Goal: Task Accomplishment & Management: Complete application form

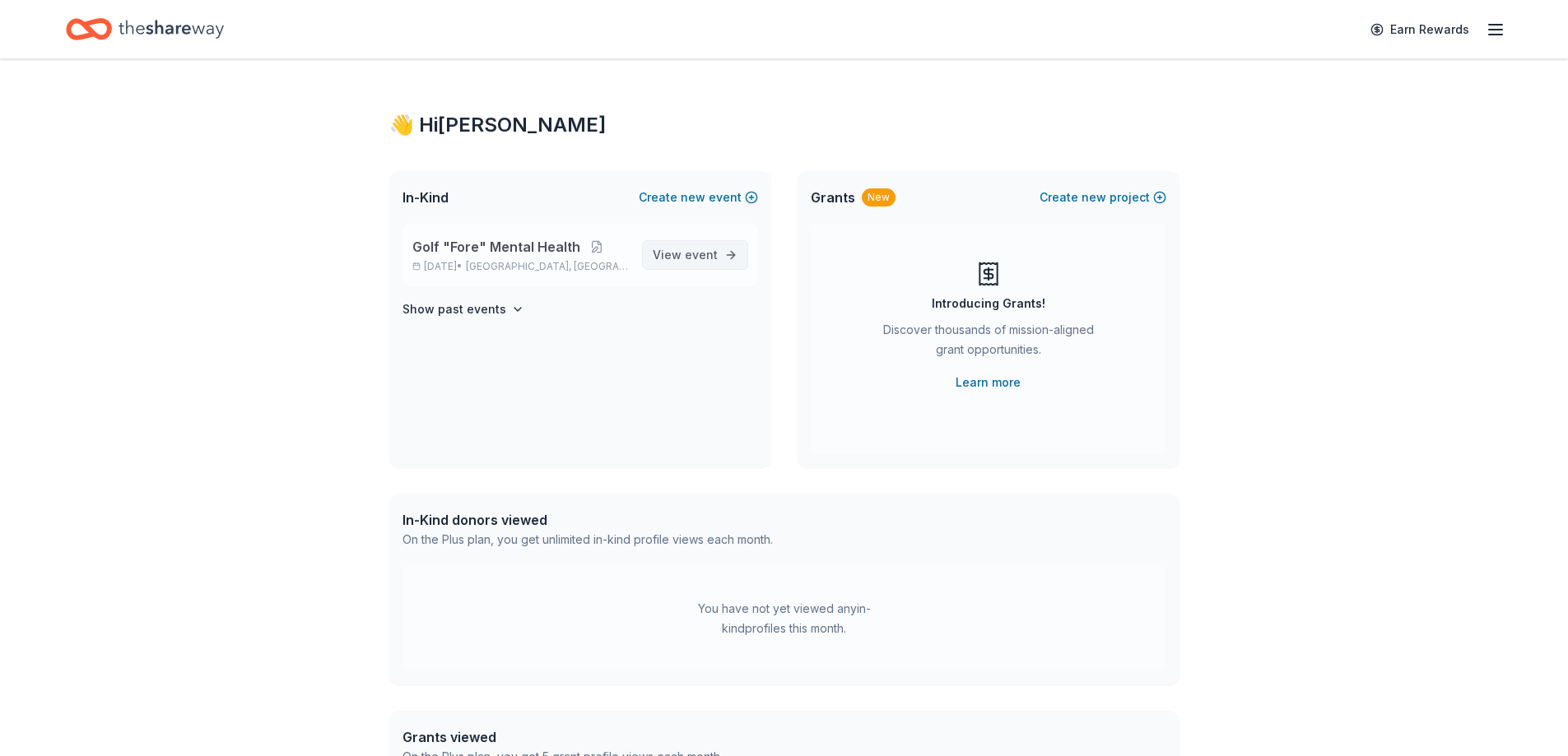
click at [694, 266] on link "View event" at bounding box center [694, 255] width 106 height 30
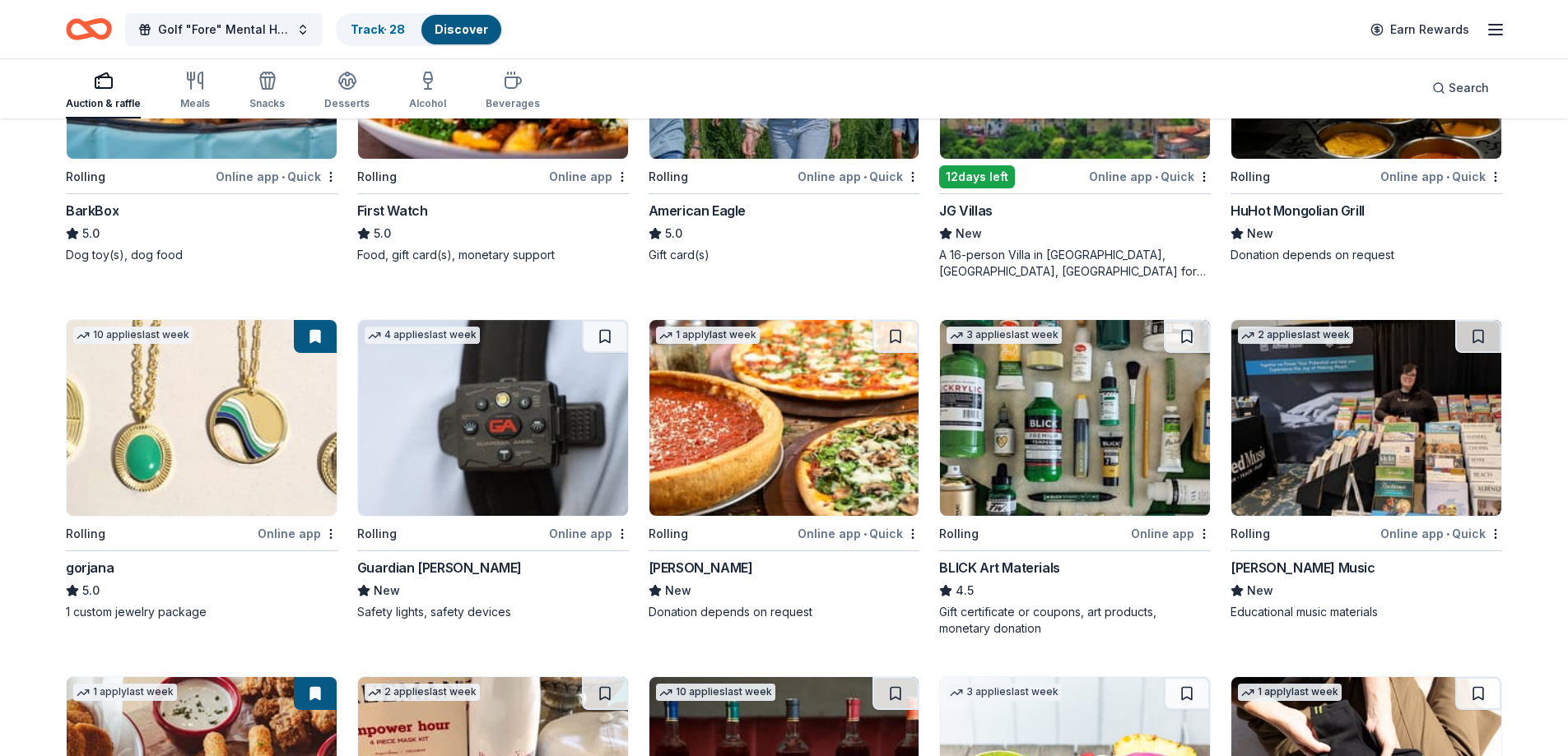
scroll to position [1519, 0]
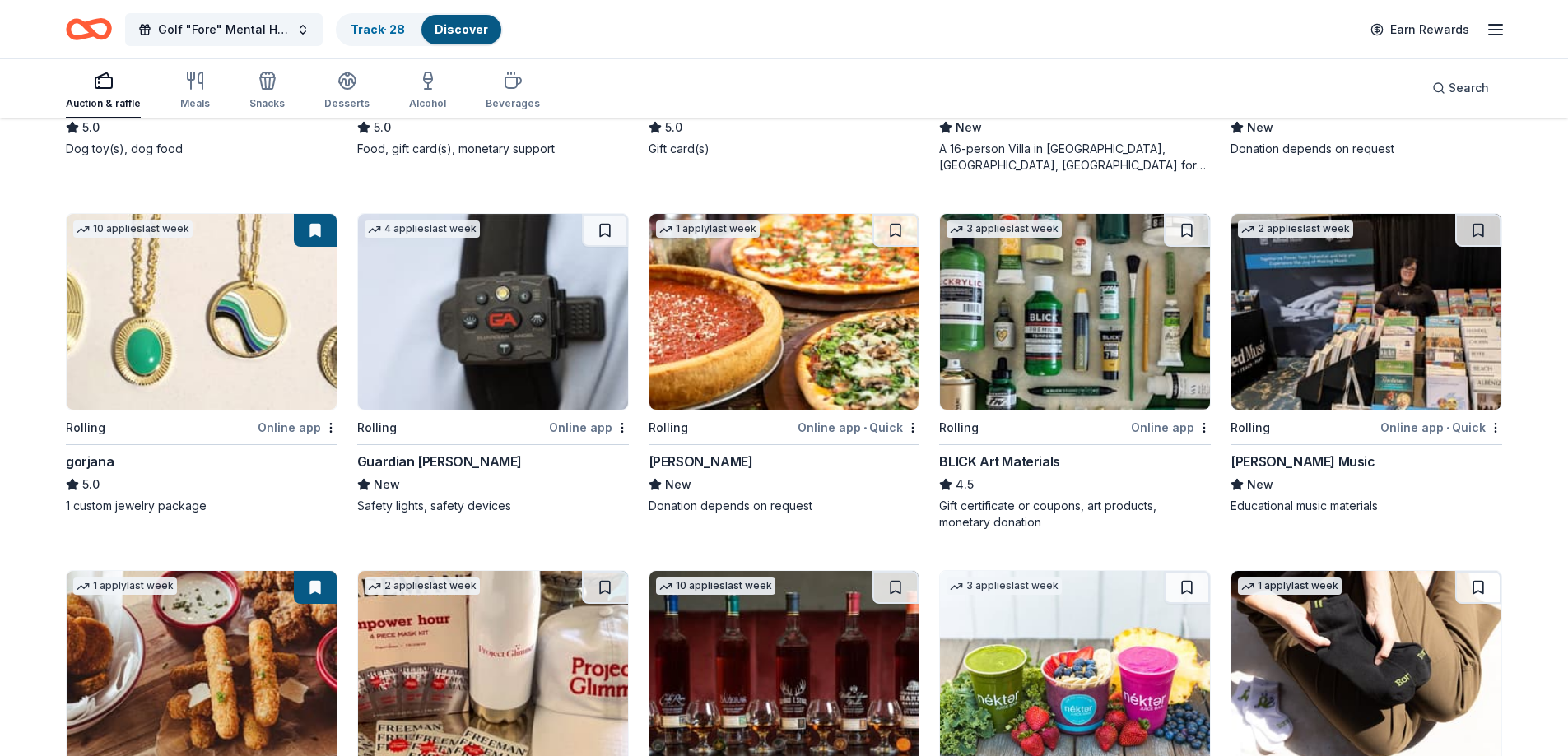
click at [213, 357] on img at bounding box center [202, 312] width 270 height 196
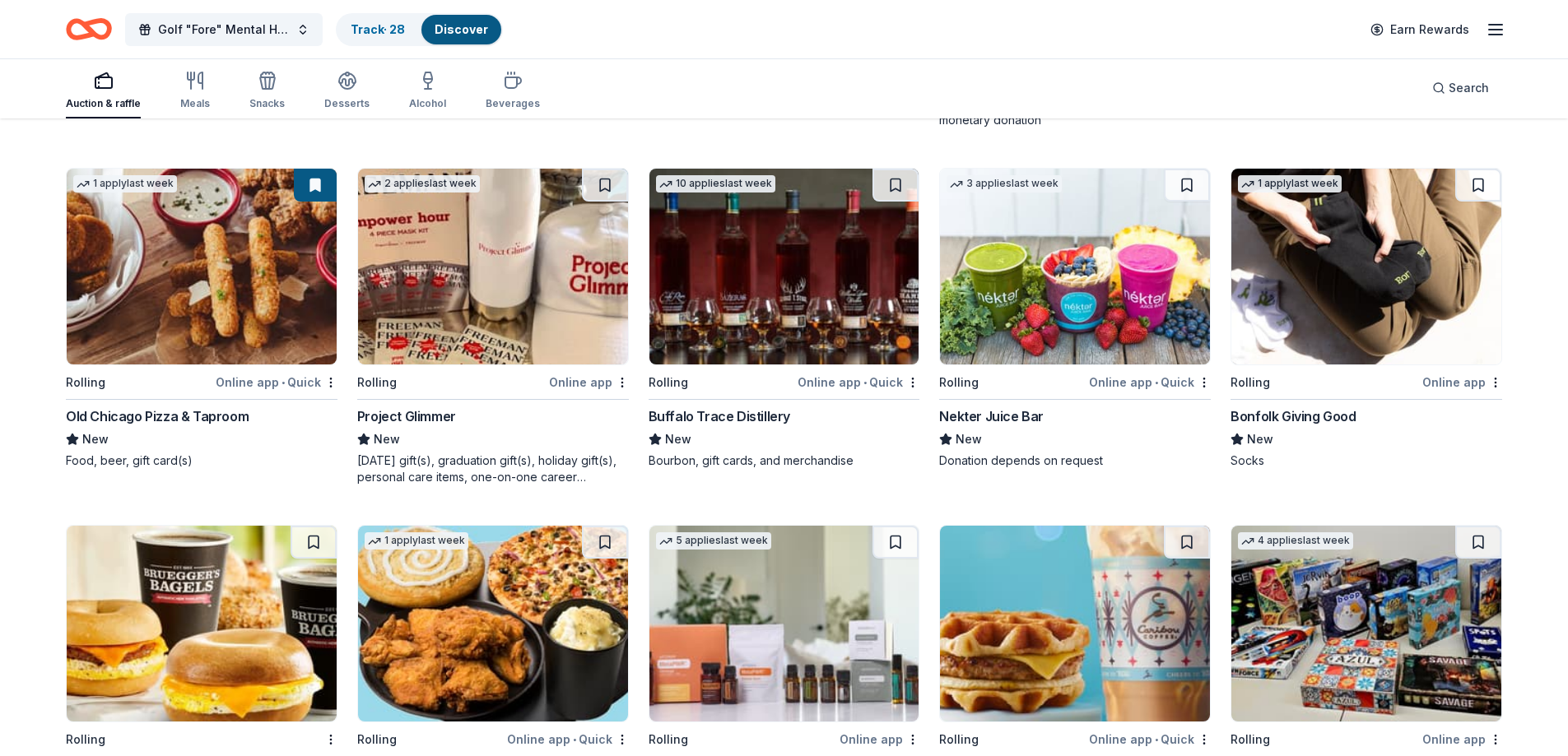
scroll to position [1928, 0]
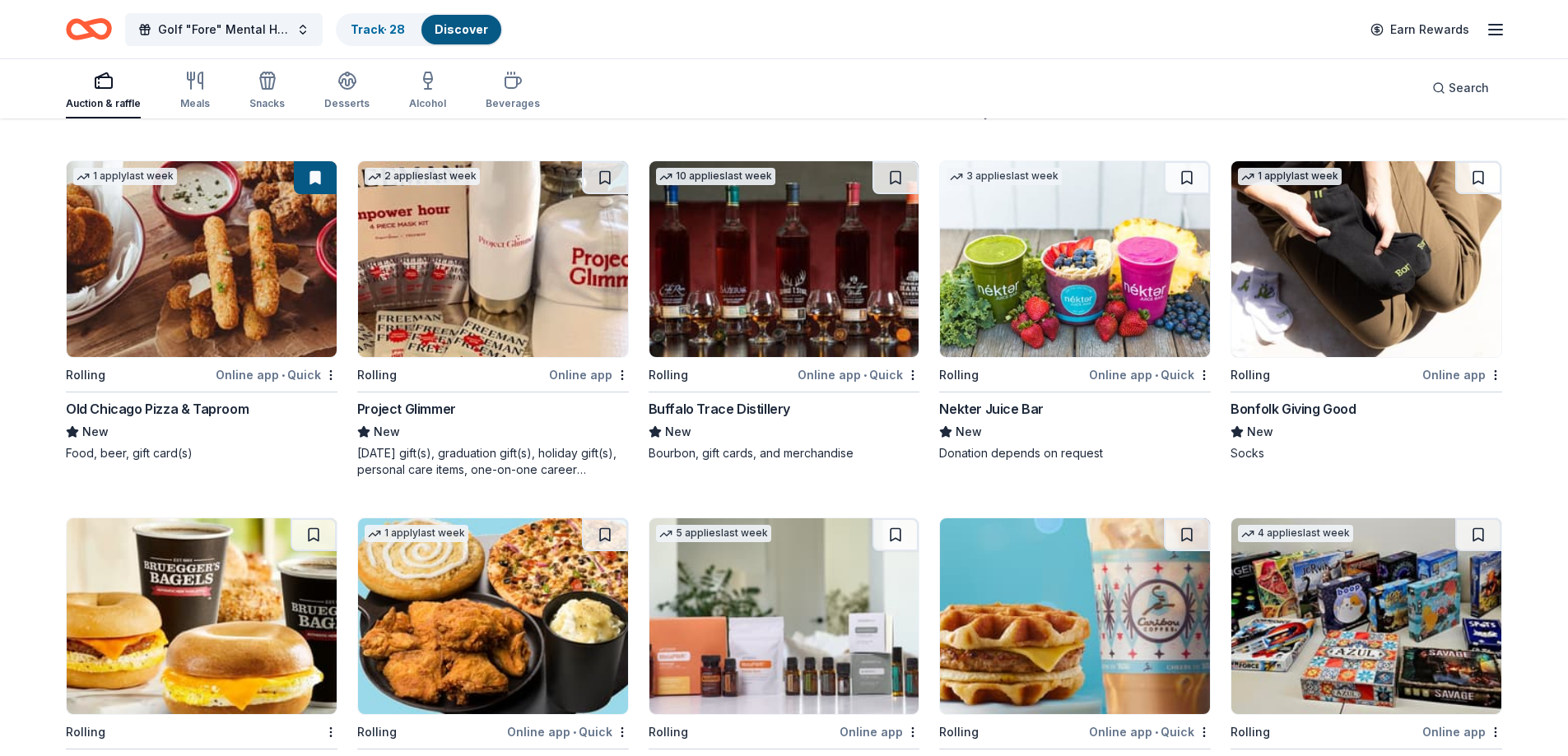
click at [751, 328] on img at bounding box center [784, 259] width 270 height 196
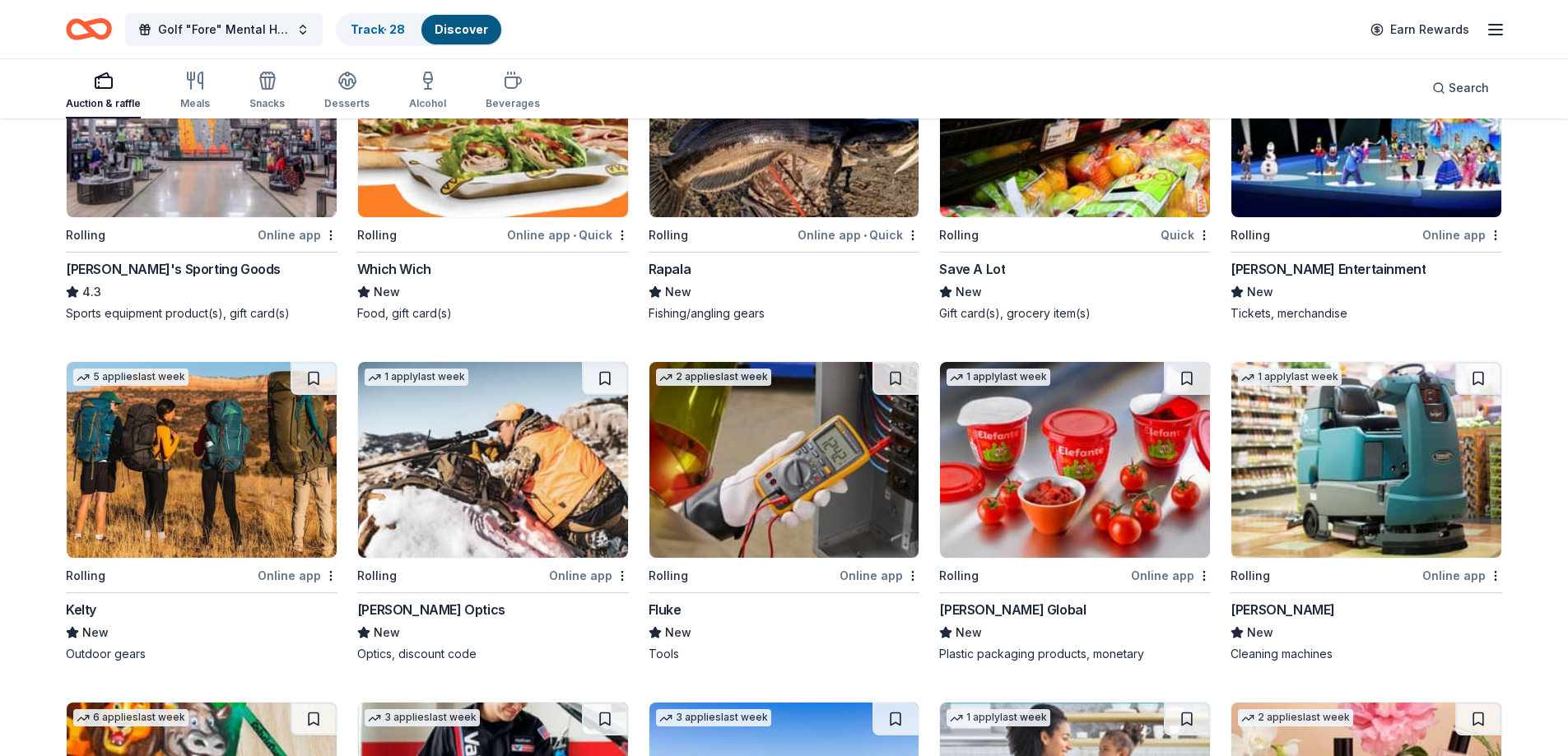
scroll to position [3935, 0]
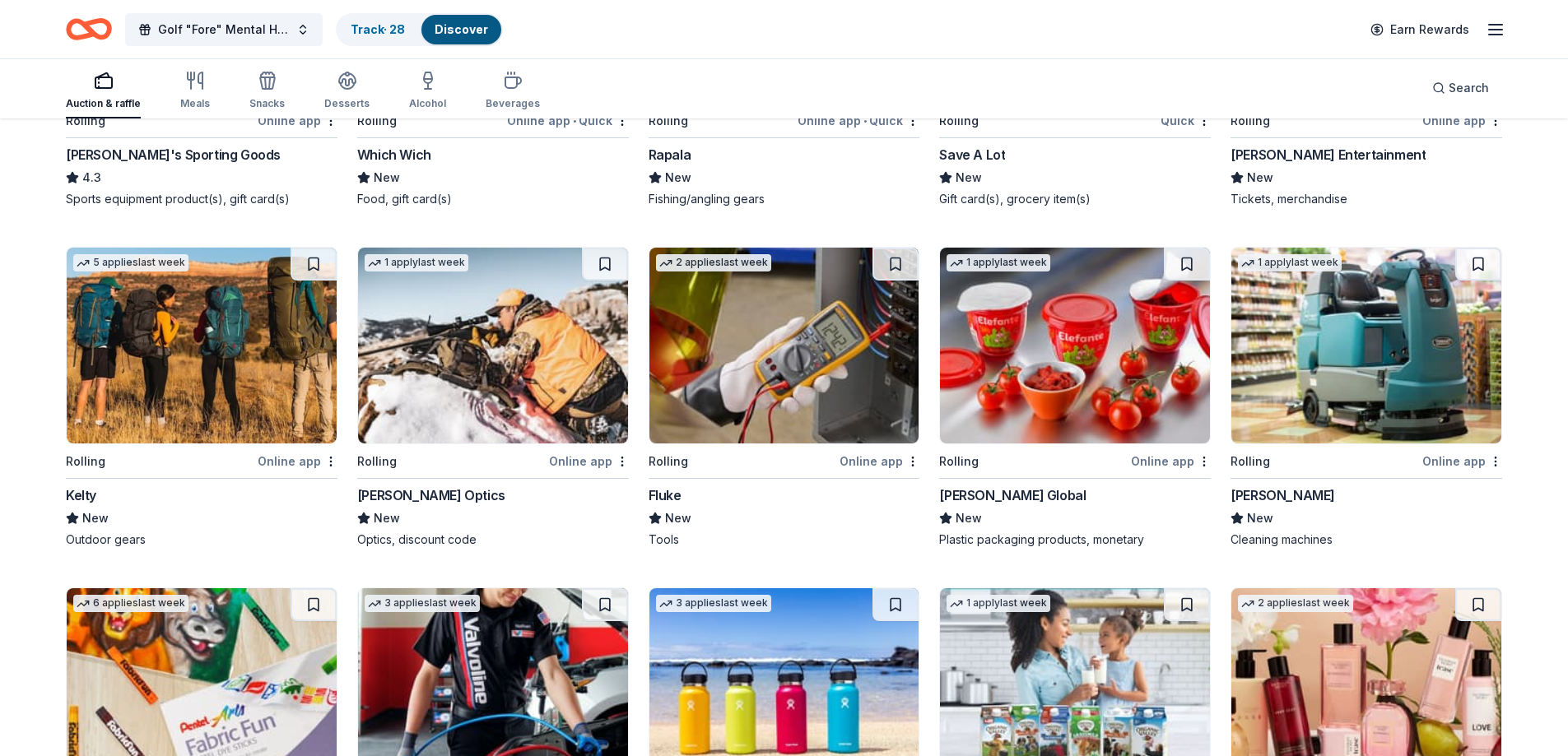
click at [250, 387] on img at bounding box center [202, 345] width 270 height 196
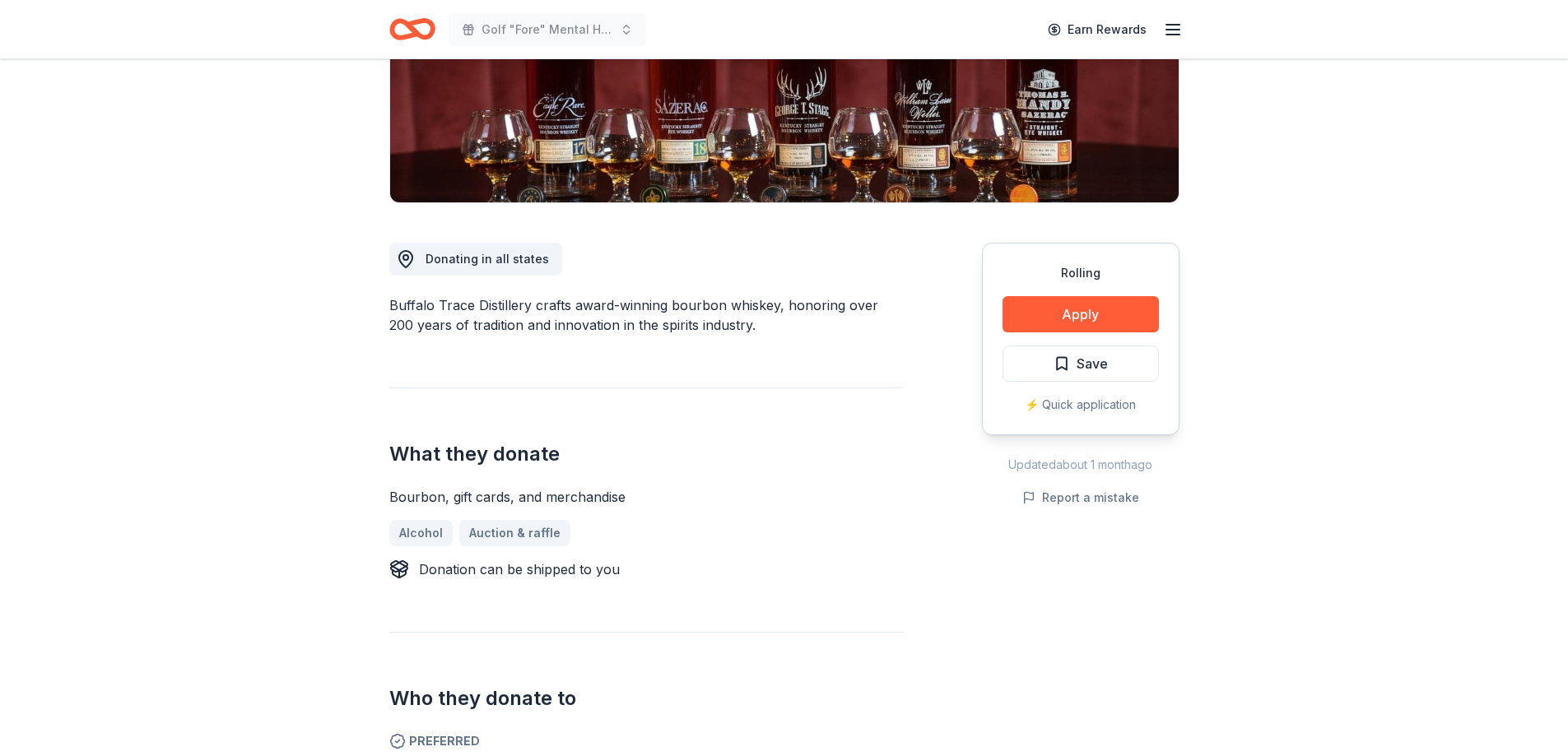
scroll to position [287, 0]
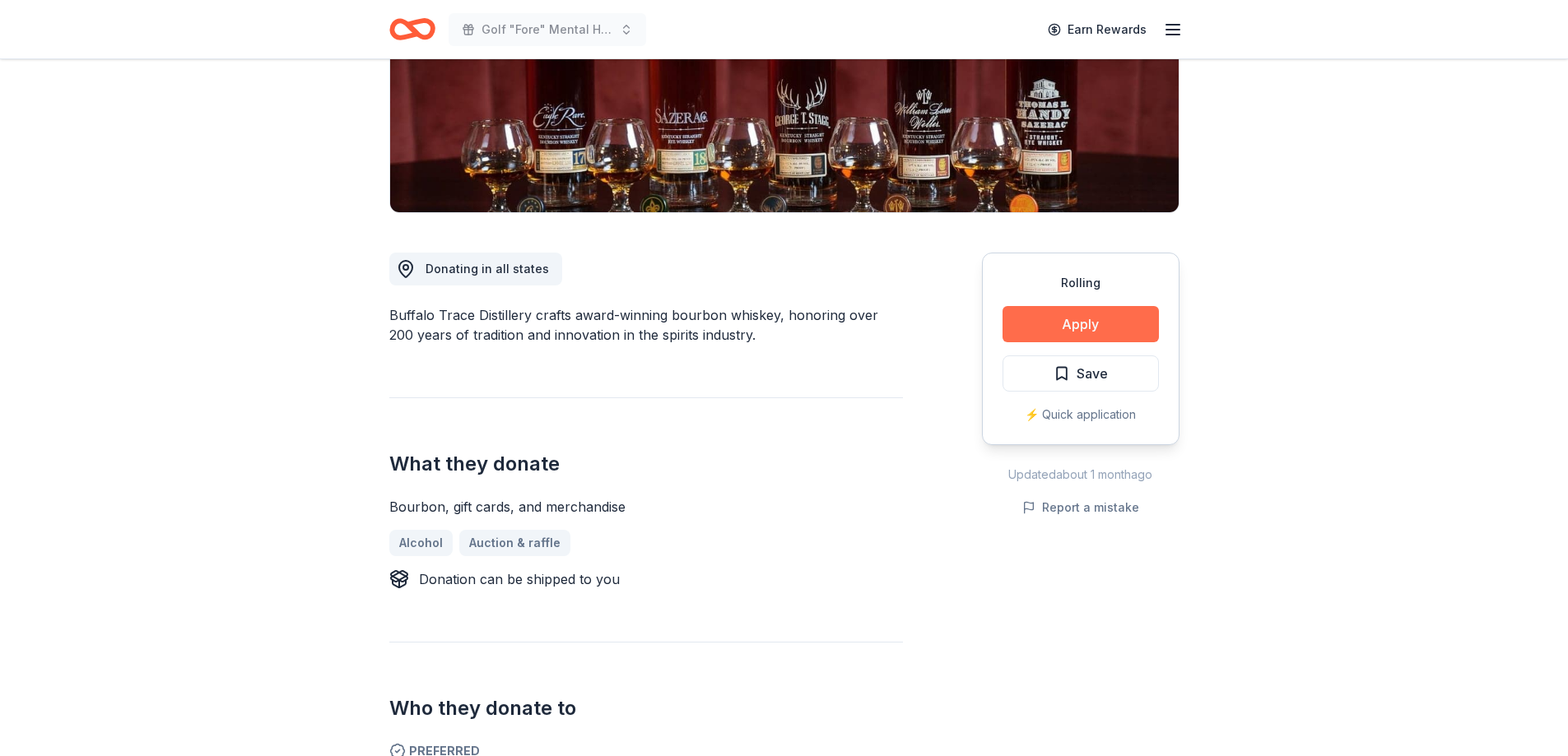
click at [1052, 306] on button "Apply" at bounding box center [1081, 323] width 156 height 36
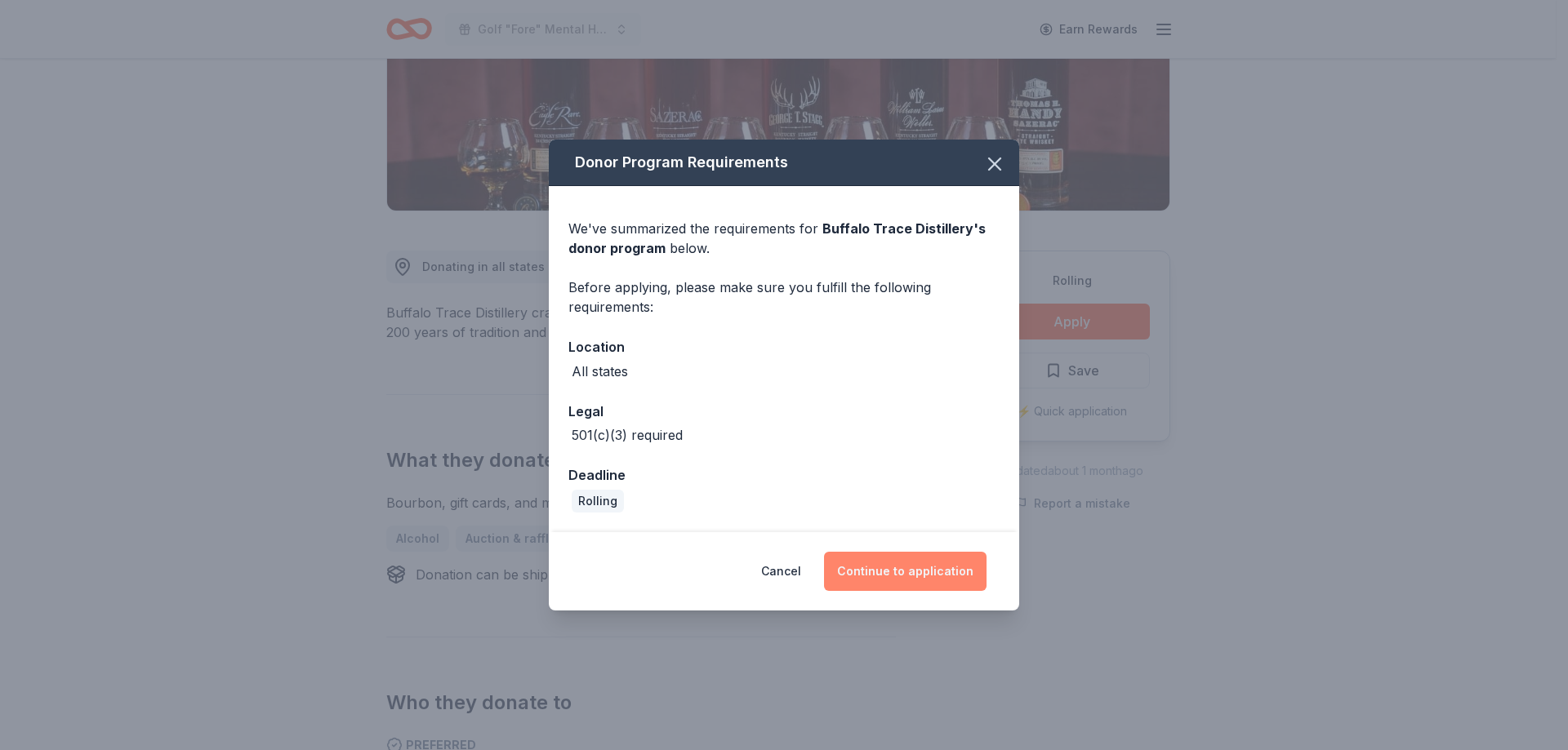
click at [900, 572] on button "Continue to application" at bounding box center [905, 571] width 163 height 39
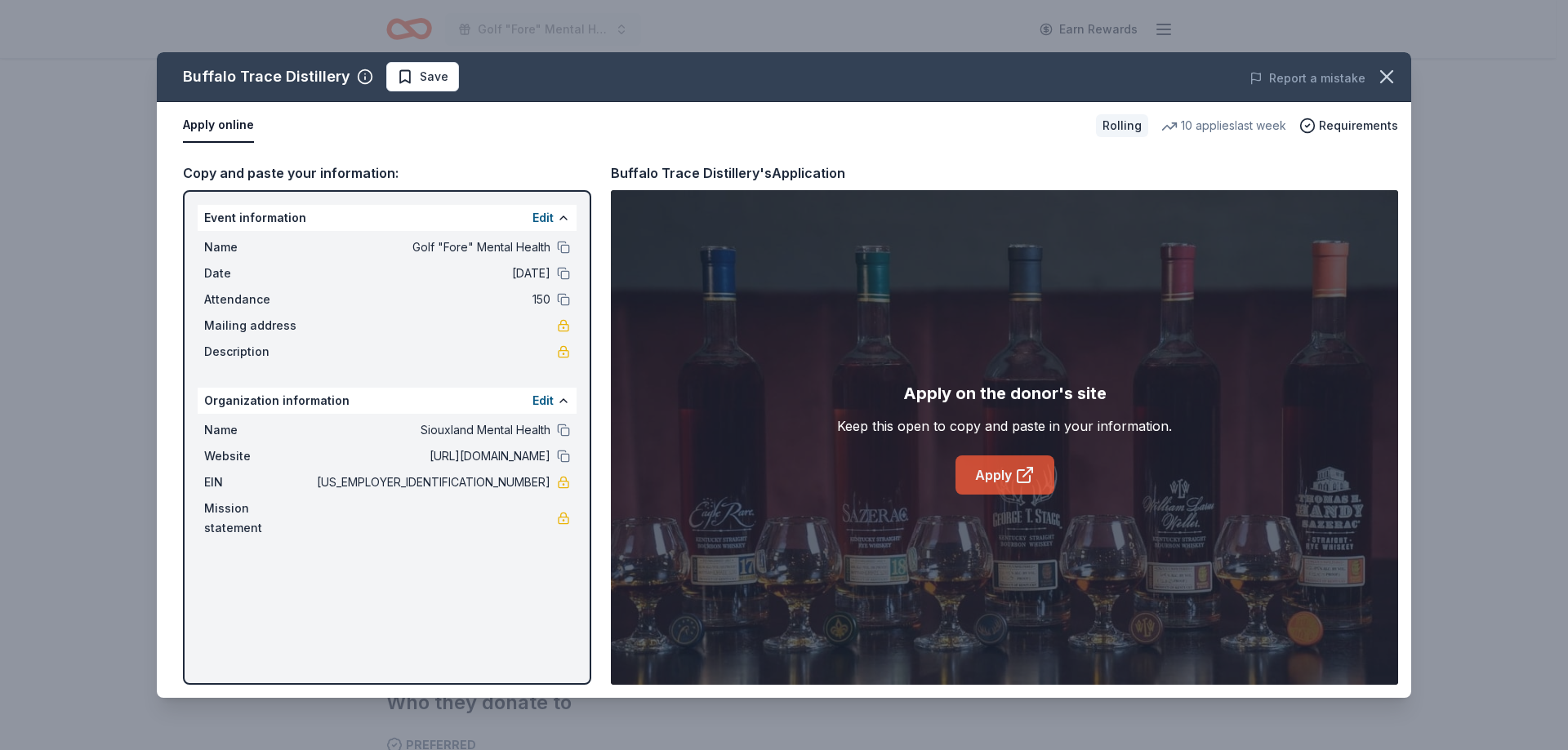
click at [1046, 476] on link "Apply" at bounding box center [1005, 475] width 99 height 39
click at [1387, 78] on icon "button" at bounding box center [1387, 77] width 12 height 12
